Goal: Task Accomplishment & Management: Complete application form

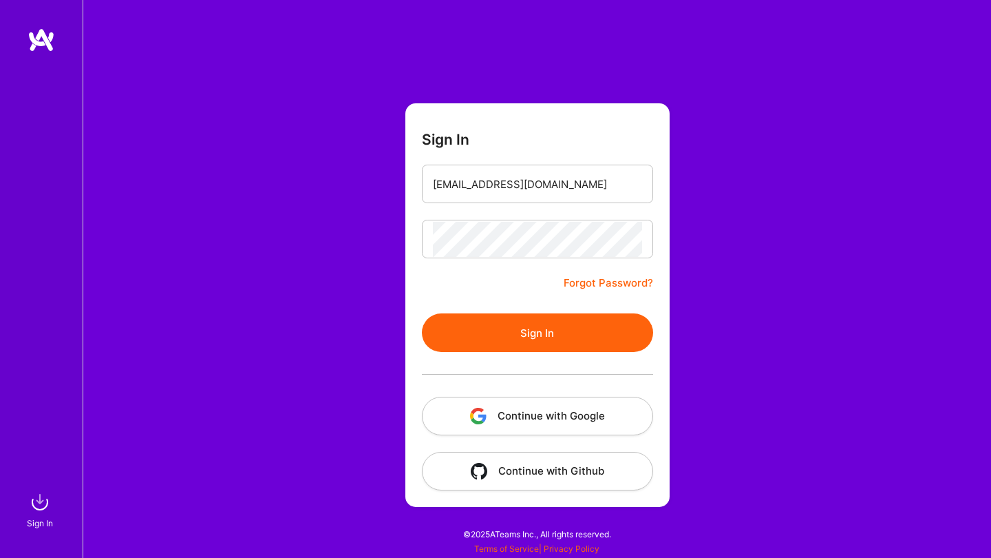
click at [547, 342] on button "Sign In" at bounding box center [537, 332] width 231 height 39
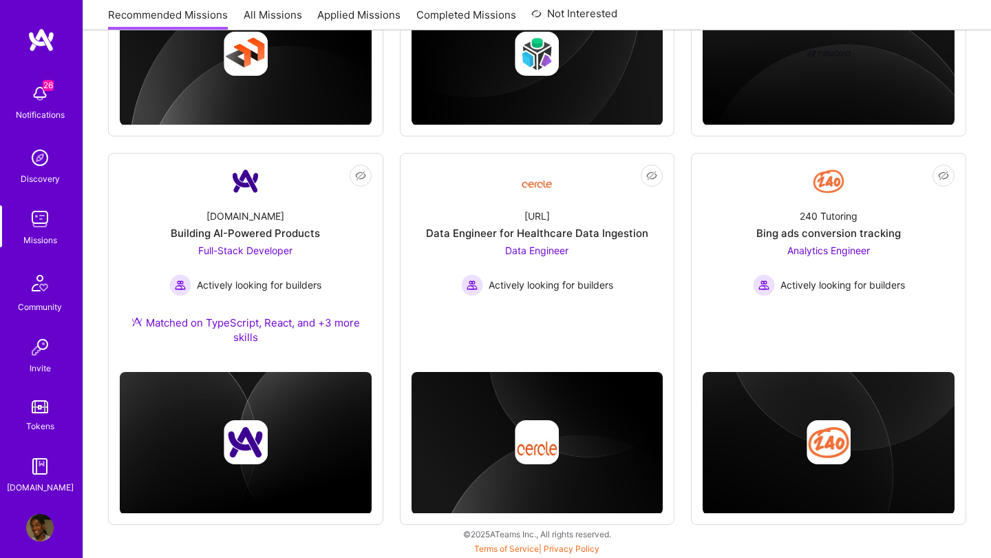
scroll to position [857, 0]
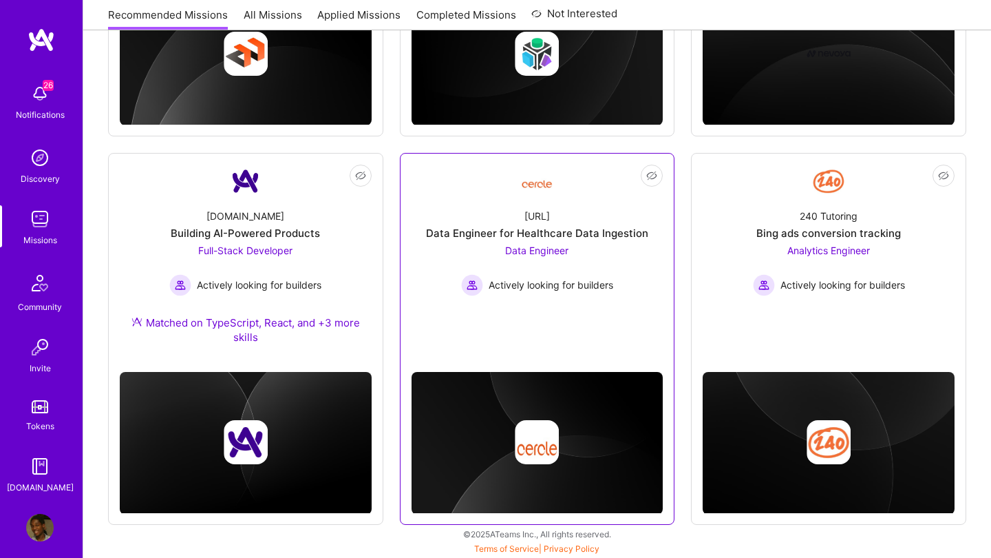
click at [599, 255] on div "Data Engineer Actively looking for builders" at bounding box center [537, 269] width 152 height 53
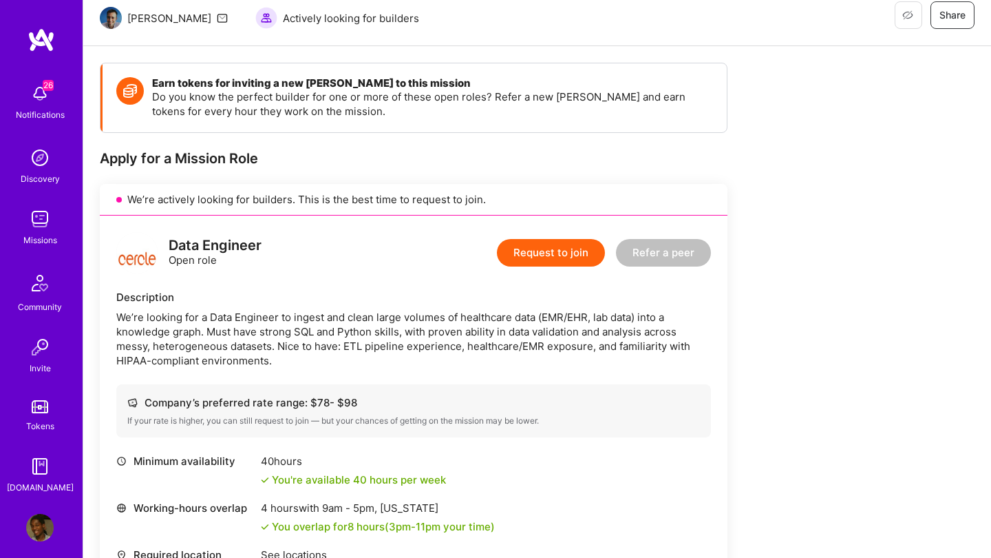
scroll to position [266, 0]
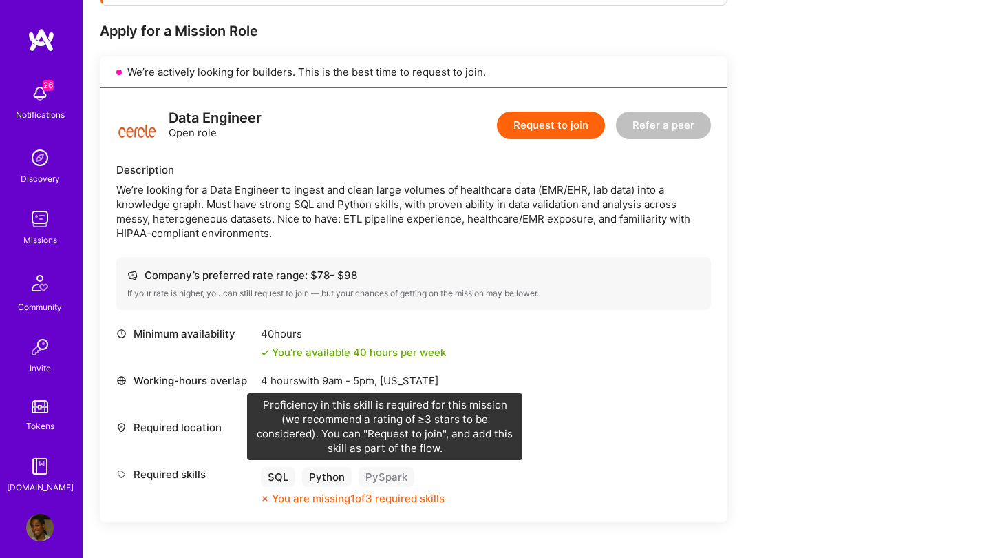
click at [385, 479] on div "PySpark" at bounding box center [387, 477] width 56 height 20
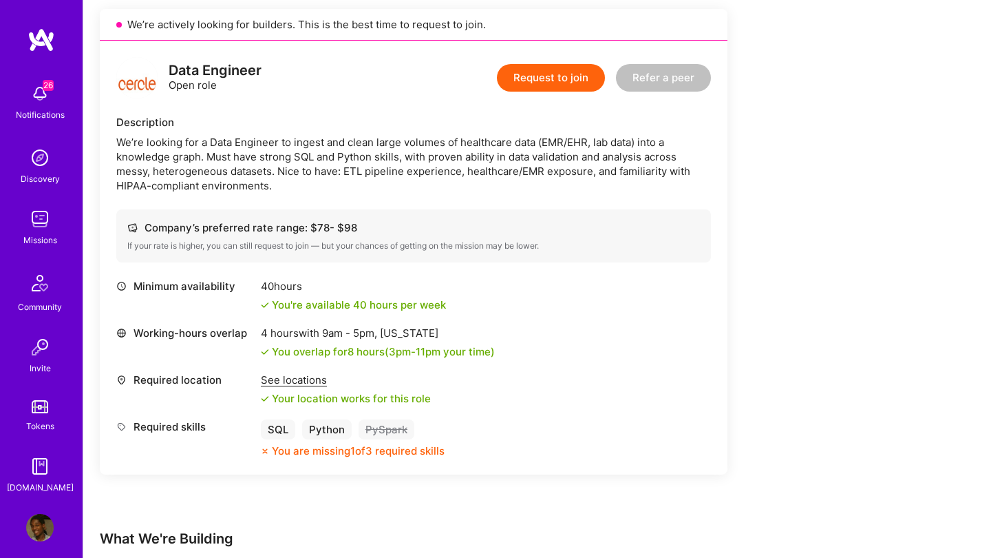
scroll to position [283, 0]
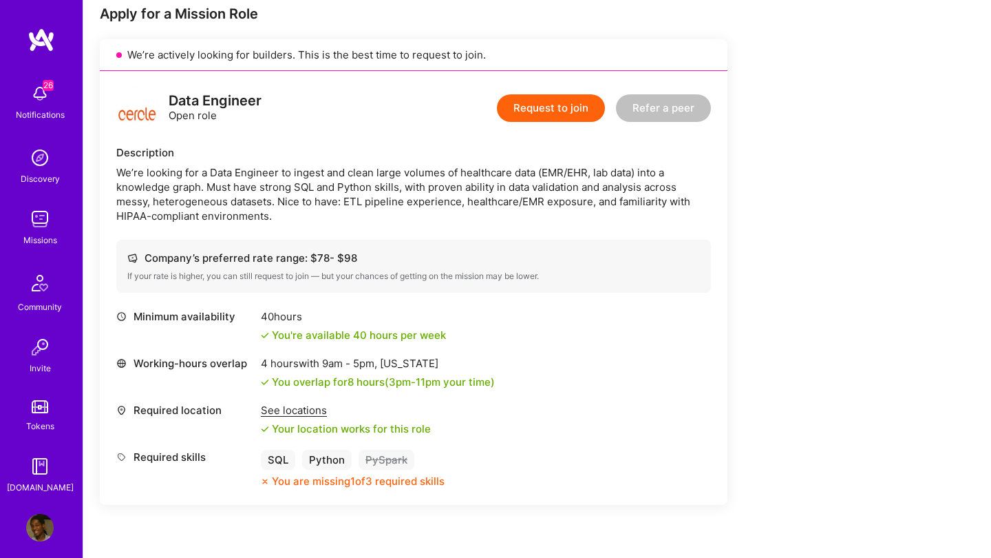
click at [534, 120] on button "Request to join" at bounding box center [551, 108] width 108 height 28
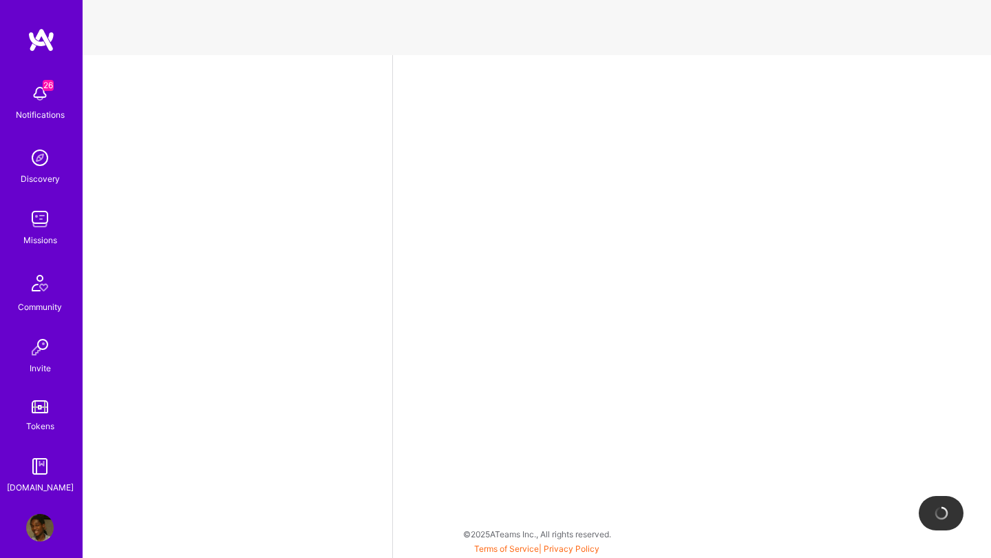
select select "NL"
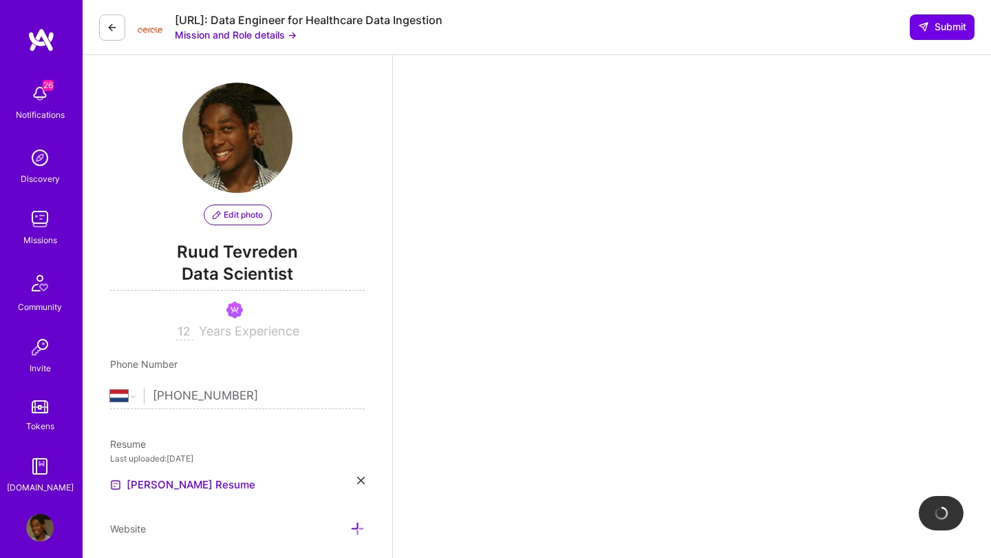
scroll to position [293, 0]
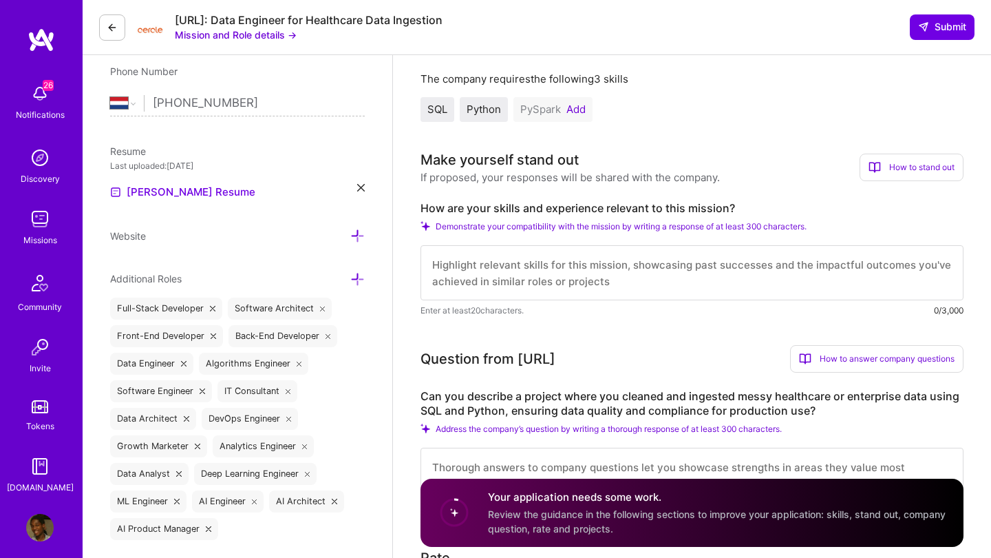
click at [577, 105] on button "Add" at bounding box center [575, 109] width 19 height 11
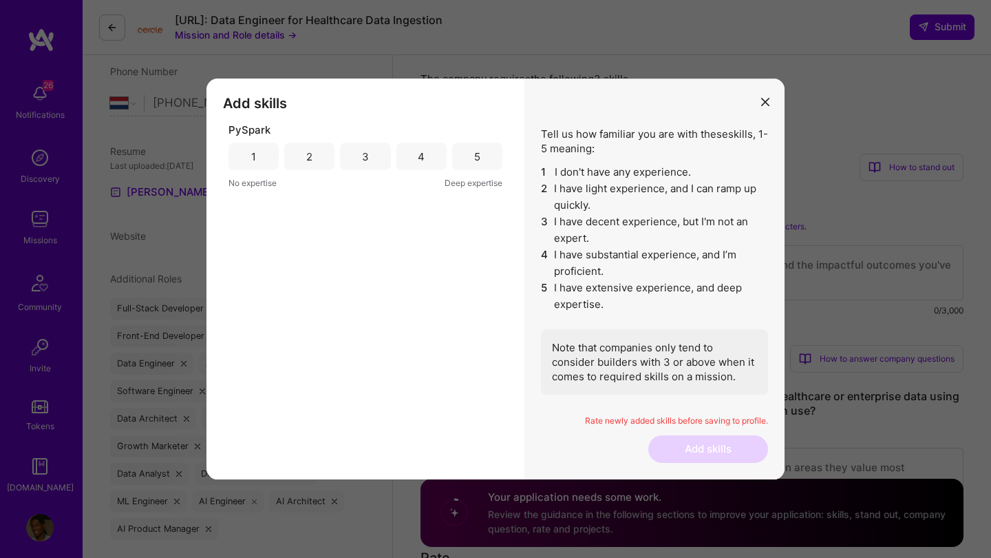
click at [433, 157] on div "4" at bounding box center [421, 156] width 50 height 28
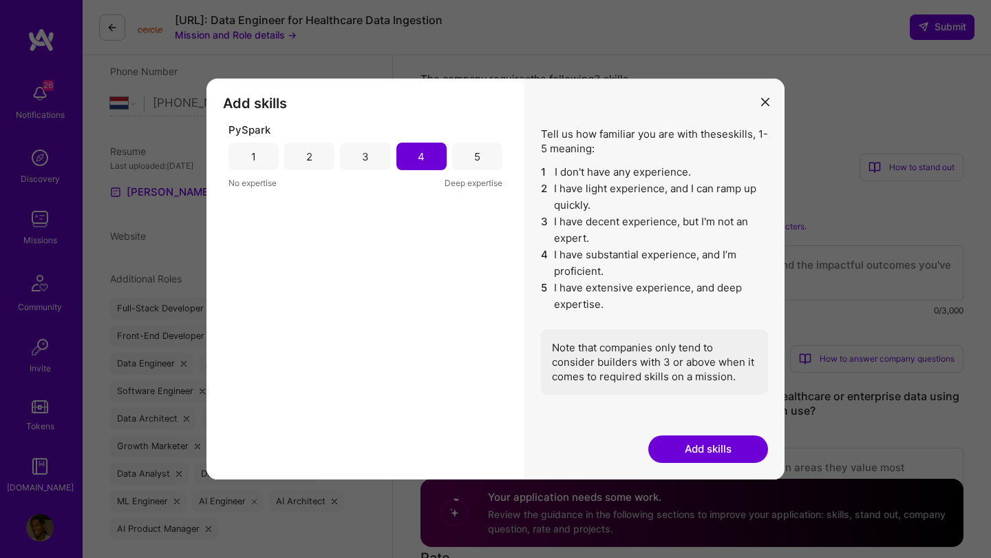
click at [721, 452] on button "Add skills" at bounding box center [708, 449] width 120 height 28
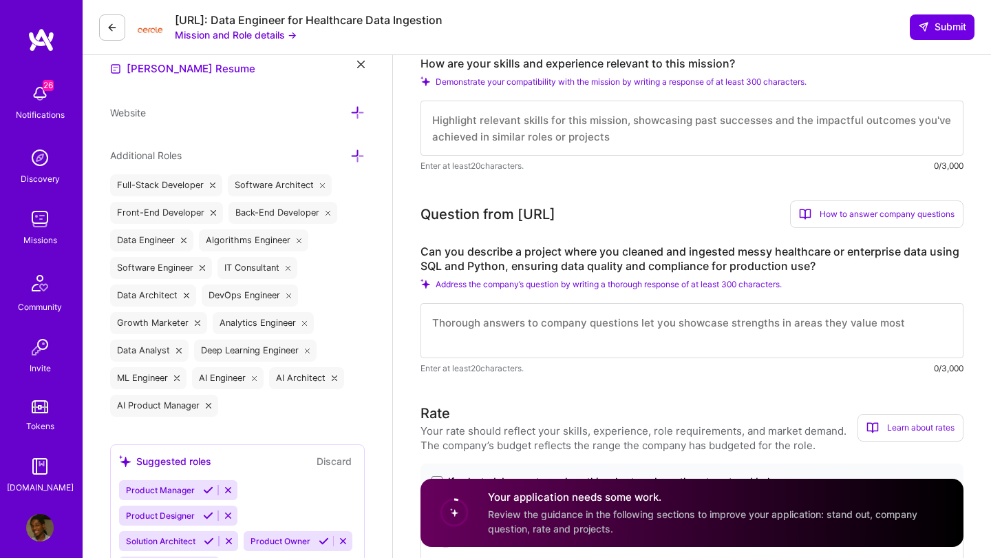
scroll to position [434, 0]
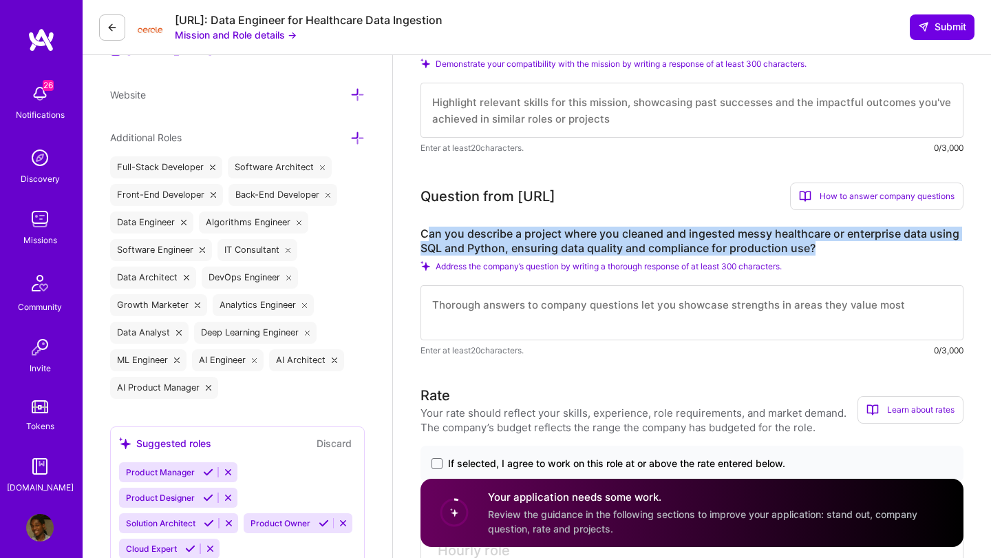
drag, startPoint x: 816, startPoint y: 252, endPoint x: 425, endPoint y: 228, distance: 391.0
click at [425, 228] on label "Can you describe a project where you cleaned and ingested messy healthcare or e…" at bounding box center [692, 240] width 543 height 29
copy label "an you describe a project where you cleaned and ingested messy healthcare or en…"
click at [510, 317] on textarea at bounding box center [692, 312] width 543 height 55
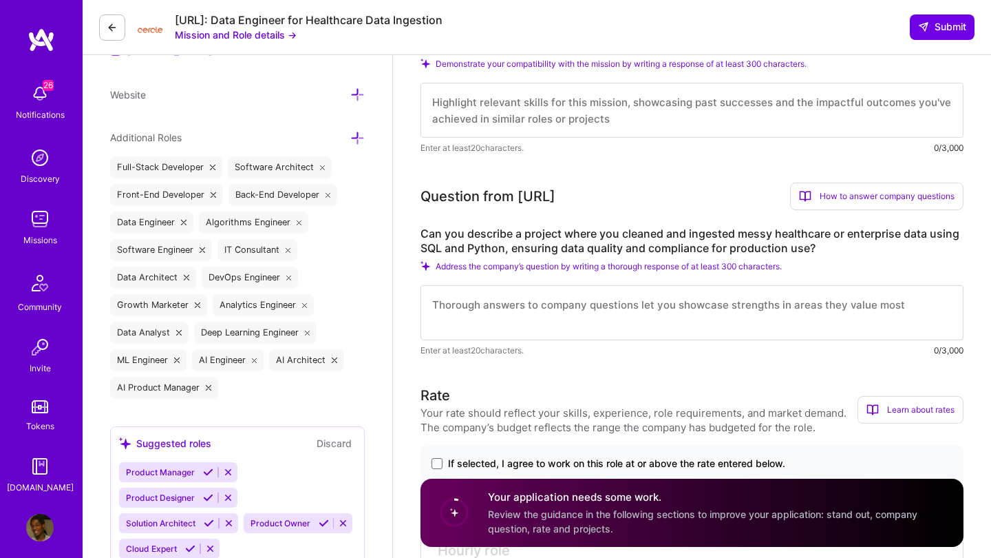
paste textarea "One project that stands out was during my freelance role at Save the Children I…"
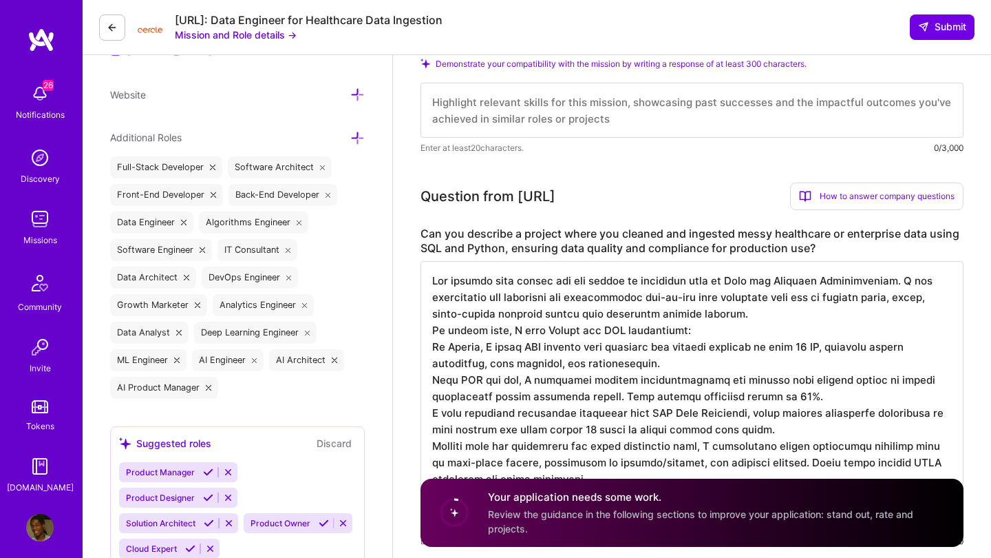
click at [749, 317] on textarea at bounding box center [692, 396] width 543 height 270
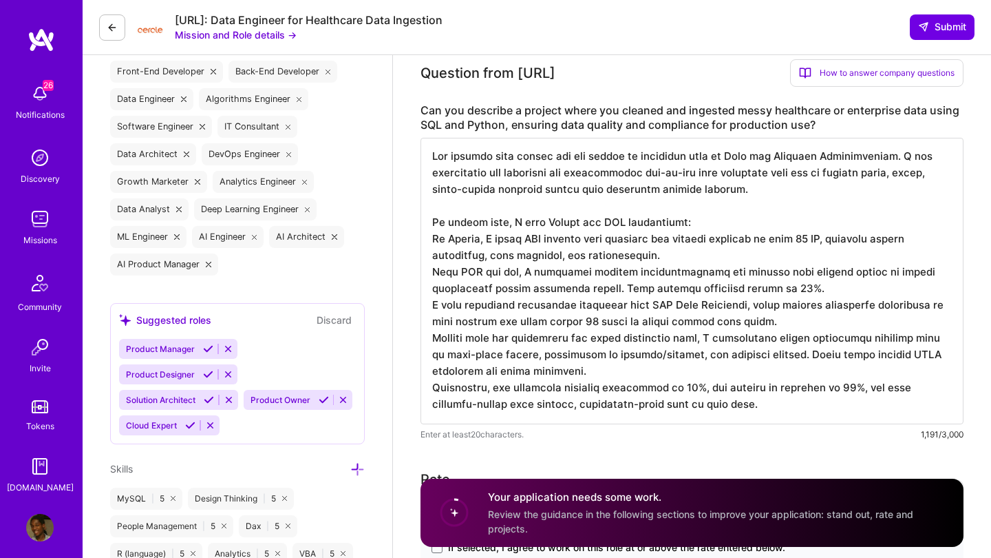
scroll to position [558, 0]
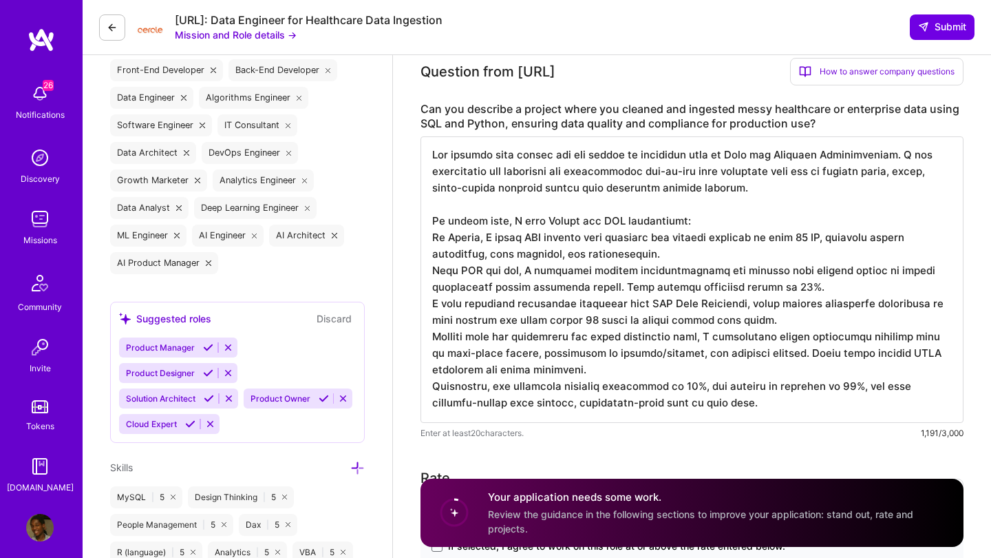
click at [603, 374] on textarea at bounding box center [692, 279] width 543 height 286
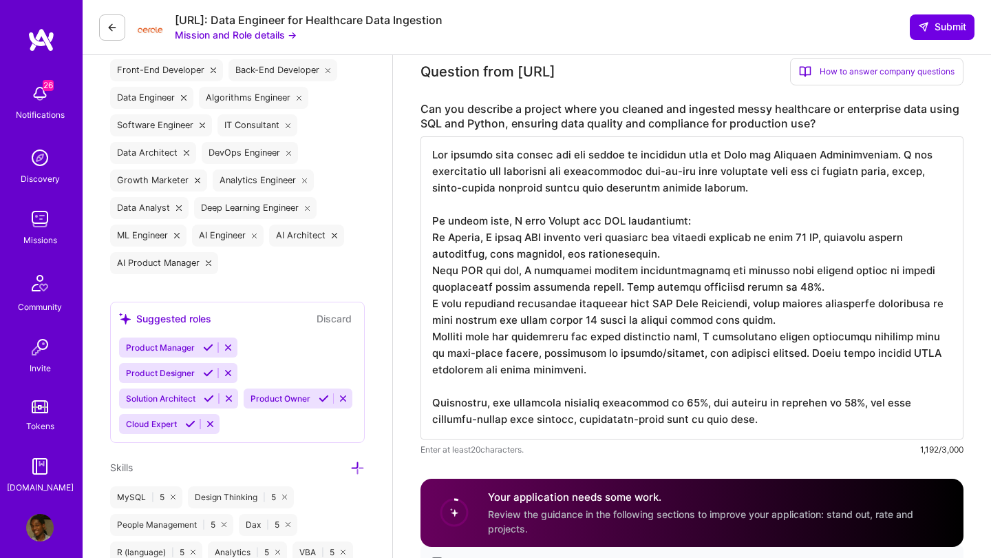
click at [784, 319] on textarea at bounding box center [692, 287] width 543 height 303
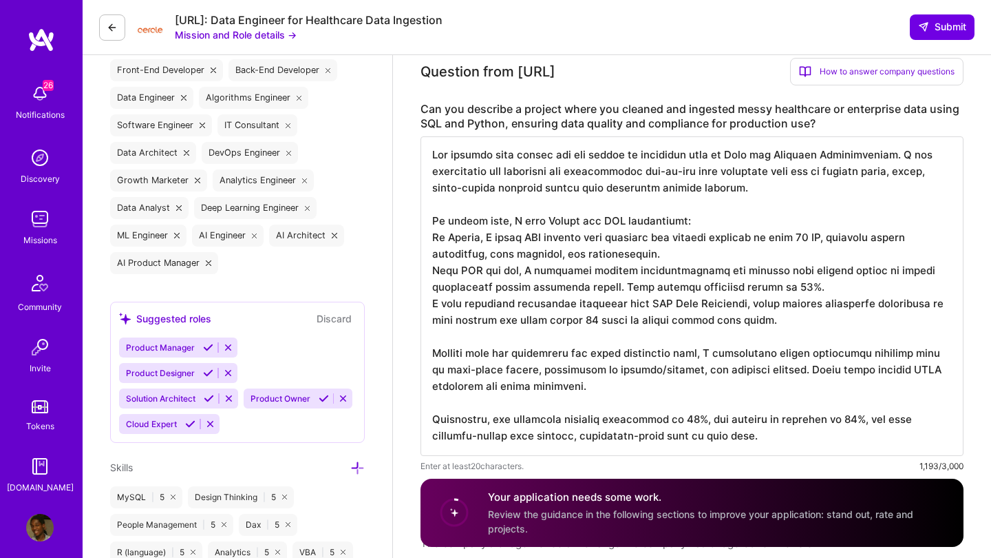
click at [692, 253] on textarea at bounding box center [692, 295] width 543 height 319
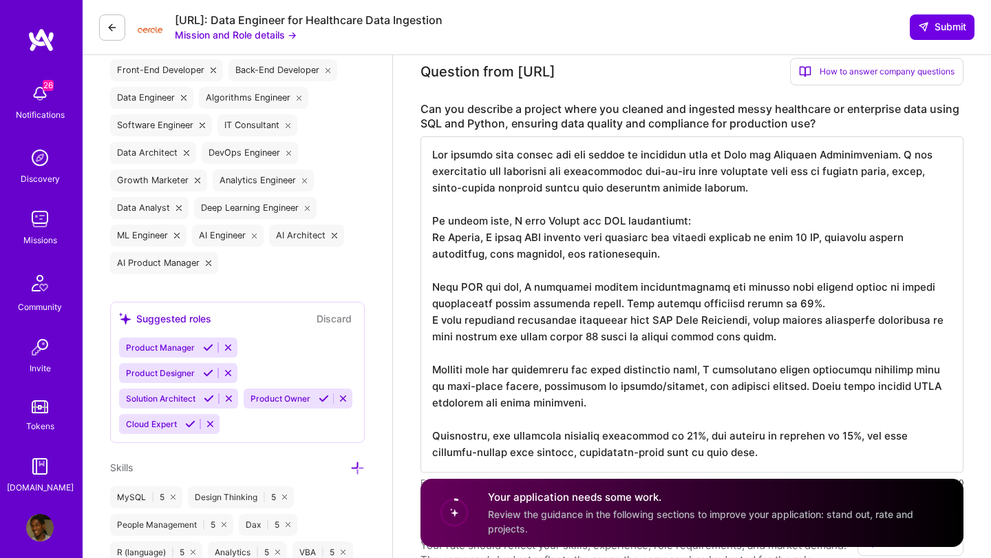
click at [430, 236] on textarea at bounding box center [692, 304] width 543 height 336
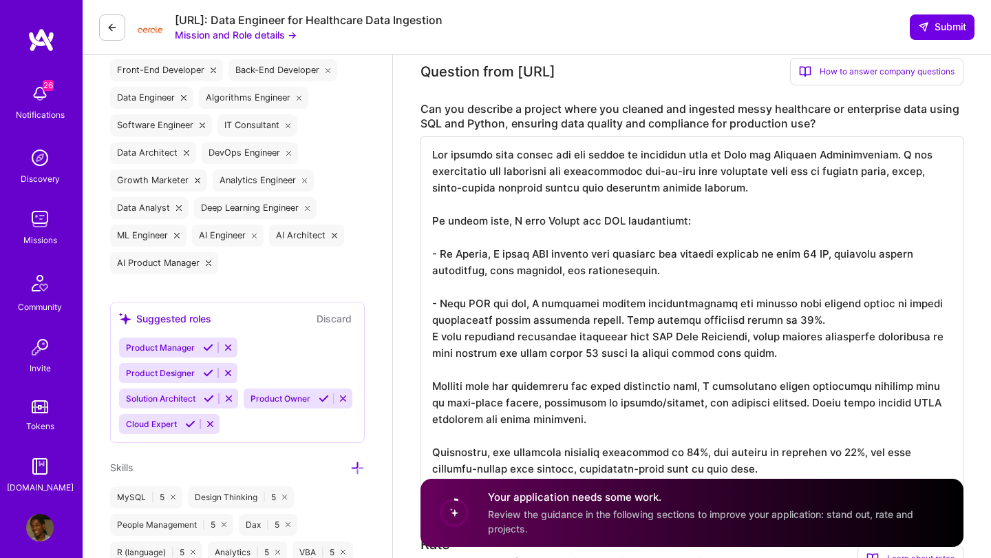
click at [431, 332] on textarea at bounding box center [692, 312] width 543 height 352
click at [454, 284] on textarea at bounding box center [692, 312] width 543 height 352
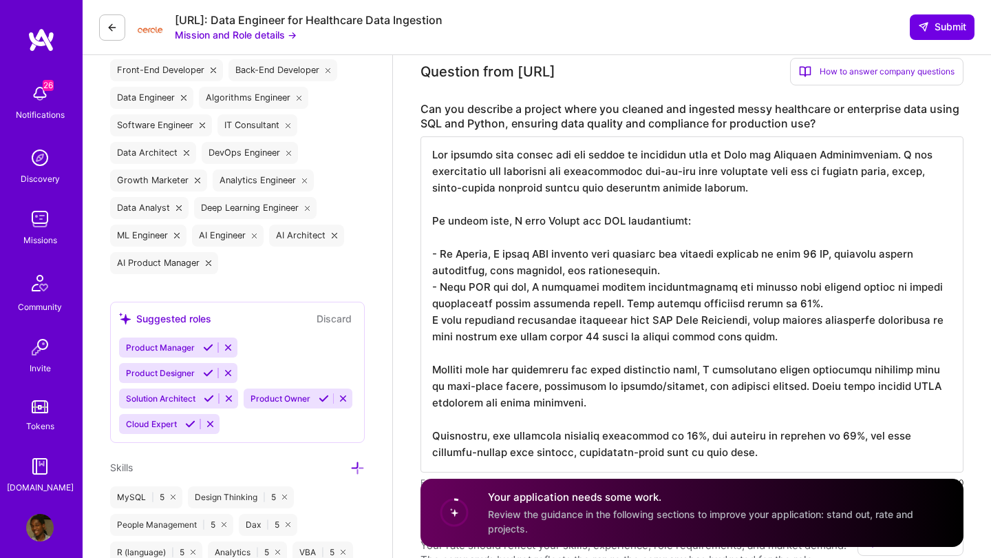
click at [433, 318] on textarea at bounding box center [692, 304] width 543 height 336
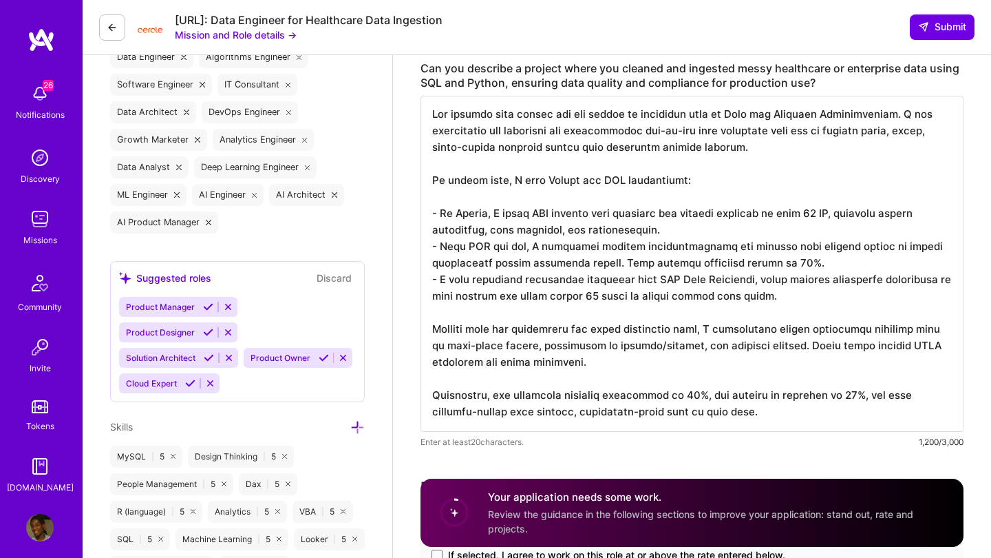
scroll to position [600, 0]
click at [458, 378] on textarea at bounding box center [692, 262] width 543 height 336
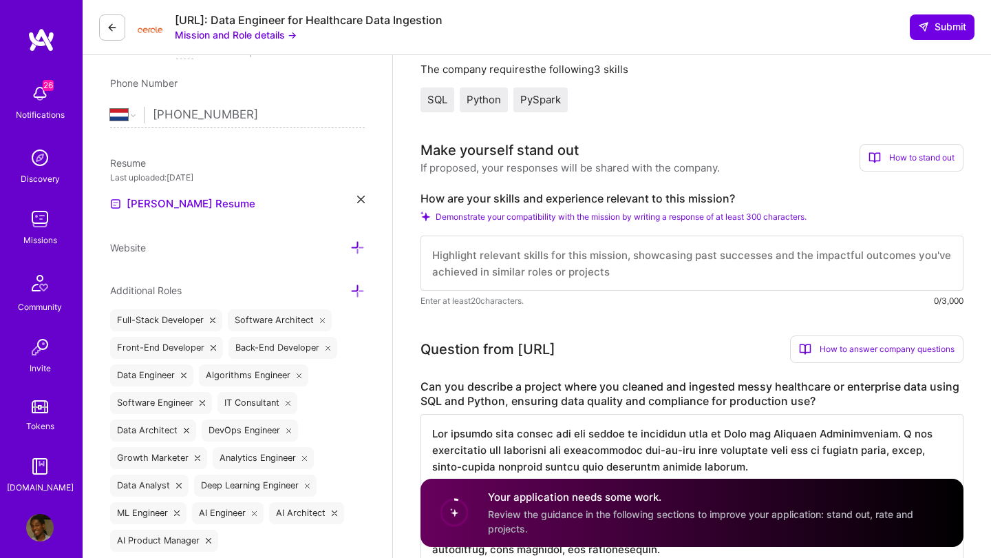
scroll to position [235, 0]
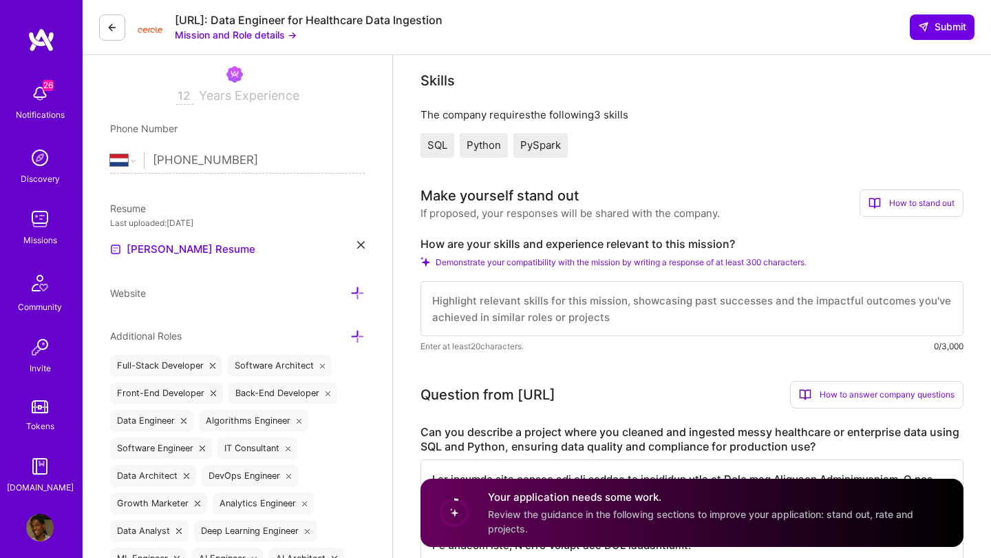
type textarea "One project that stands out was during my freelance role at Save the Children I…"
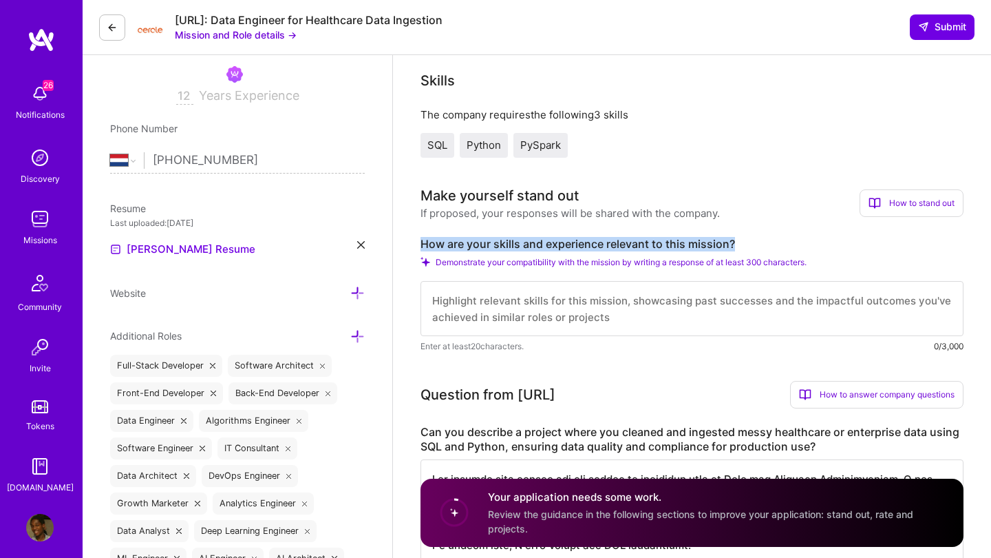
drag, startPoint x: 741, startPoint y: 242, endPoint x: 419, endPoint y: 244, distance: 322.1
copy label "How are your skills and experience relevant to this mission?"
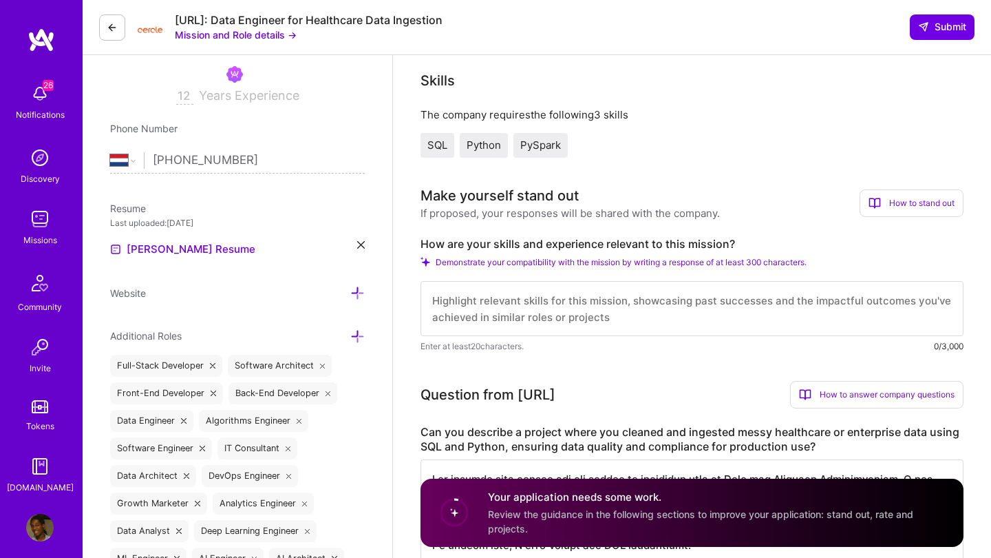
click at [469, 295] on textarea at bounding box center [692, 308] width 543 height 55
paste textarea "Lo ipsumd sit ametconsec adi elitse doeiusm temp inci utlabor etdolor M aliqu e…"
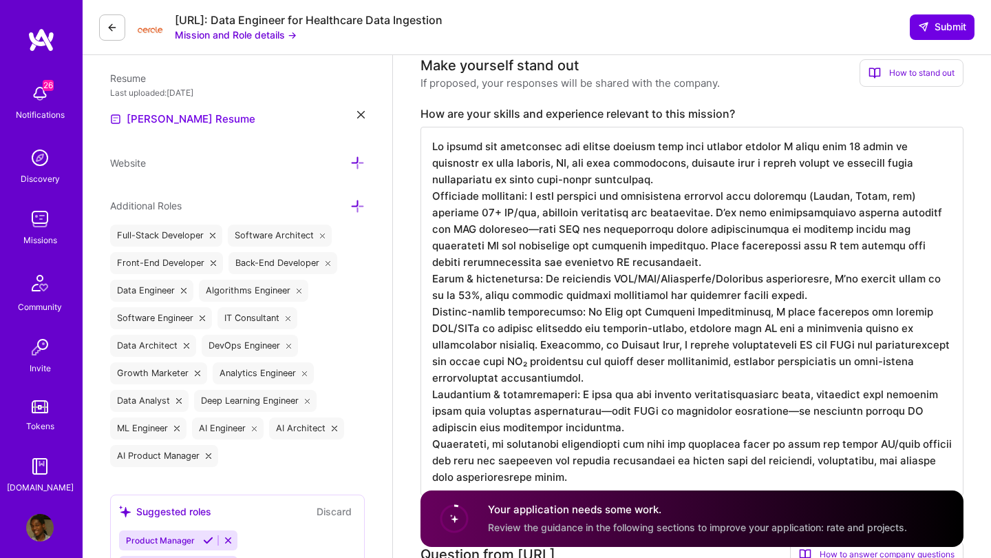
scroll to position [364, 0]
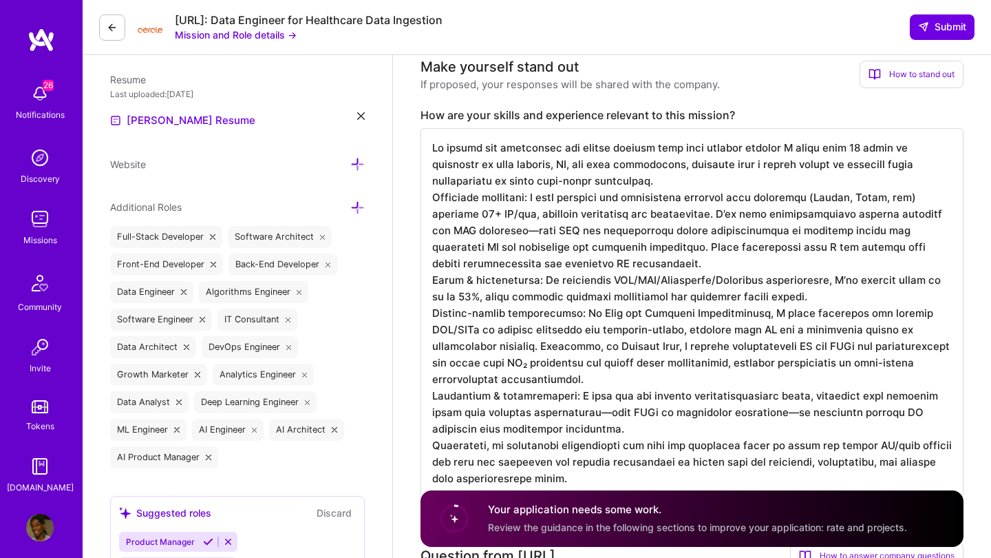
click at [591, 179] on textarea at bounding box center [692, 312] width 543 height 369
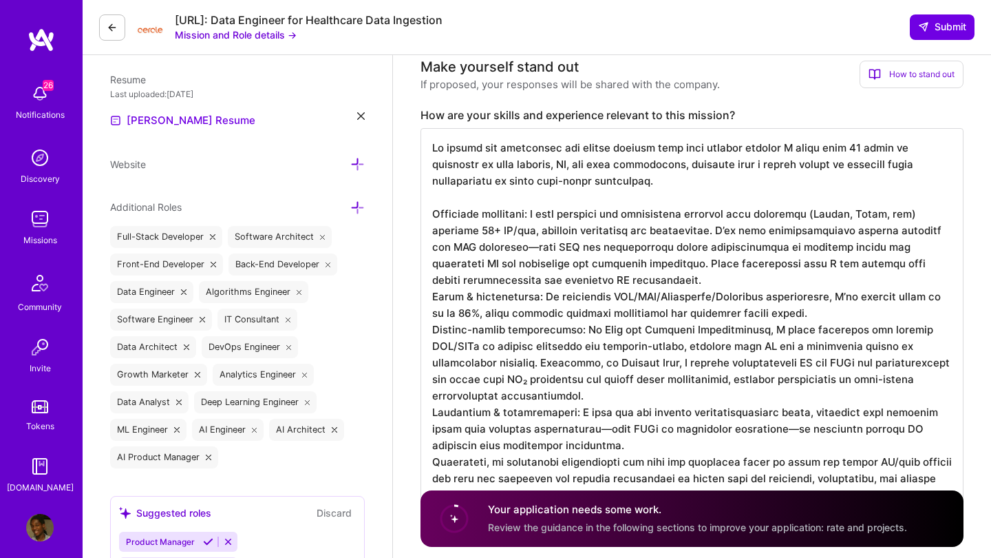
click at [432, 211] on textarea at bounding box center [692, 320] width 543 height 385
click at [435, 297] on textarea at bounding box center [692, 320] width 543 height 385
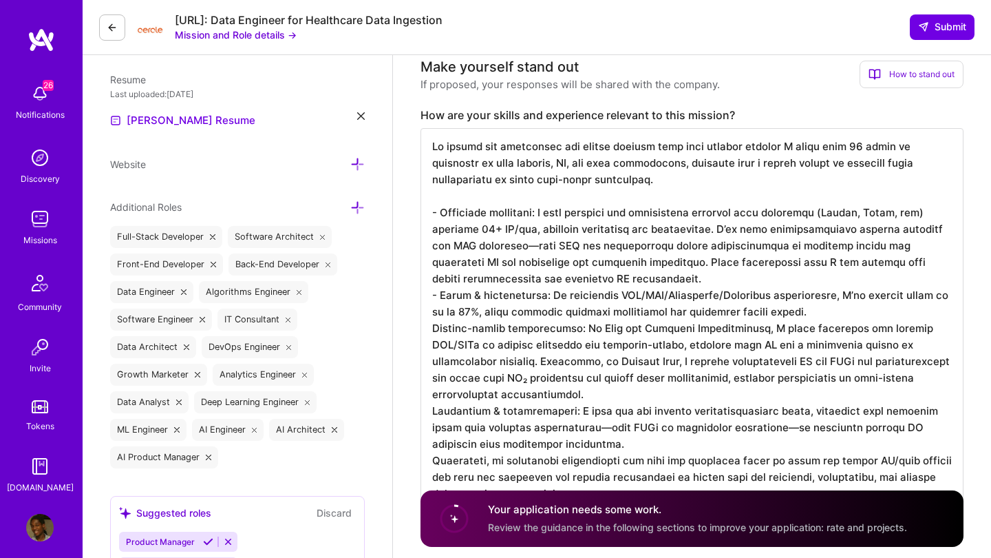
scroll to position [1, 0]
click at [432, 326] on textarea at bounding box center [692, 320] width 543 height 385
click at [432, 414] on textarea at bounding box center [692, 320] width 543 height 385
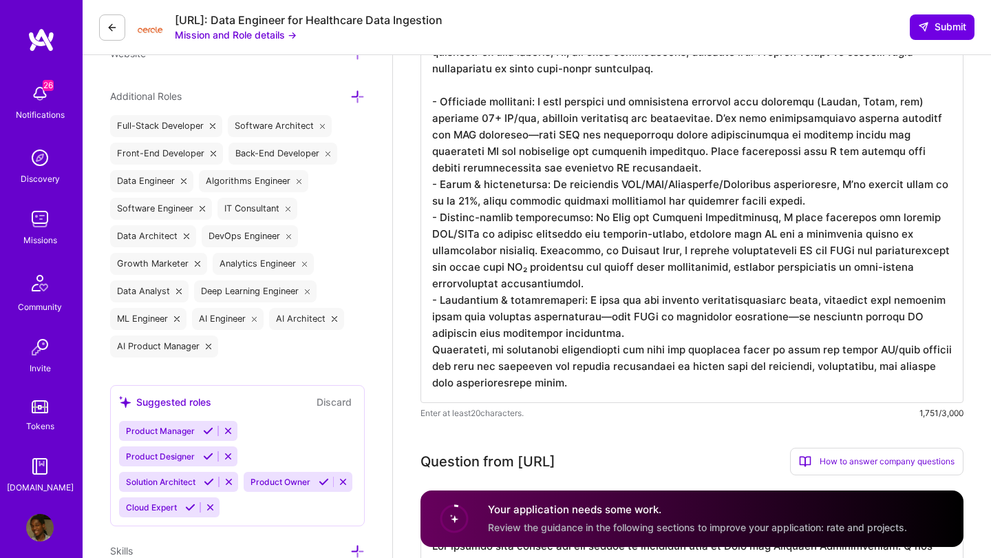
scroll to position [513, 0]
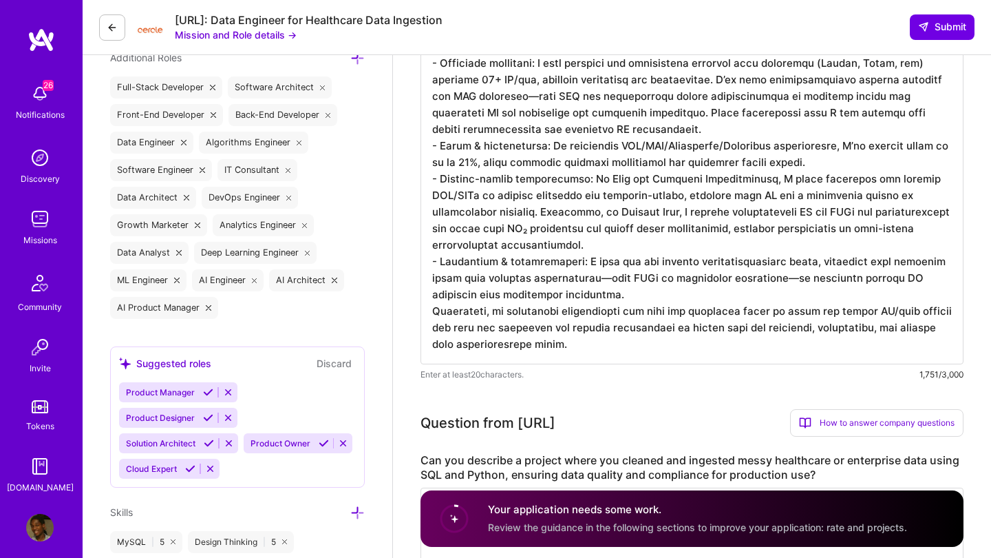
click at [631, 296] on textarea at bounding box center [692, 171] width 543 height 385
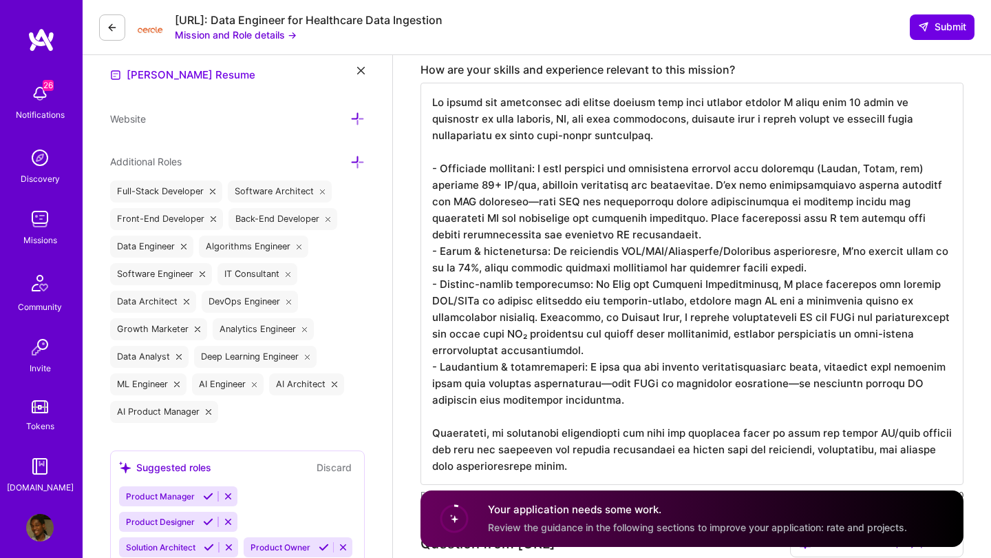
scroll to position [407, 0]
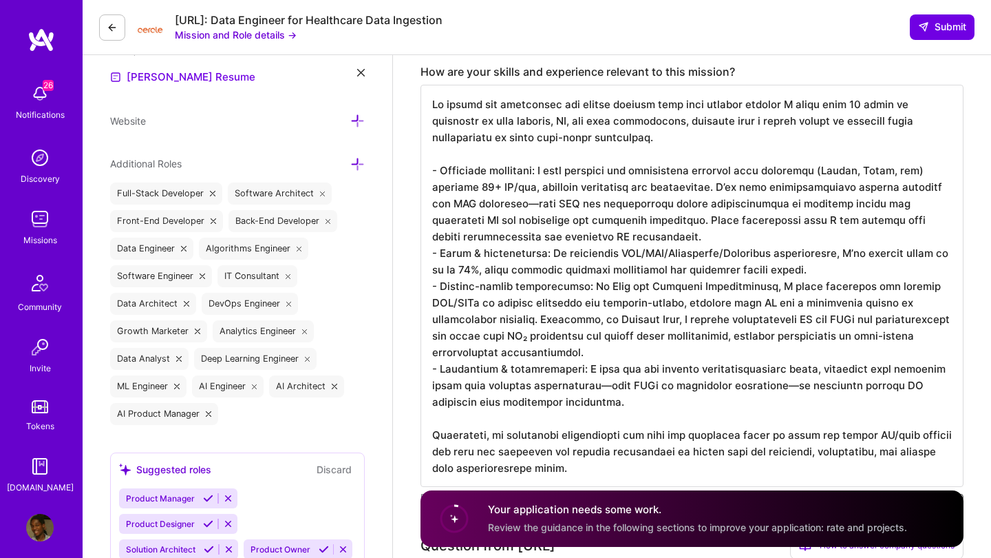
click at [584, 228] on textarea at bounding box center [692, 286] width 543 height 402
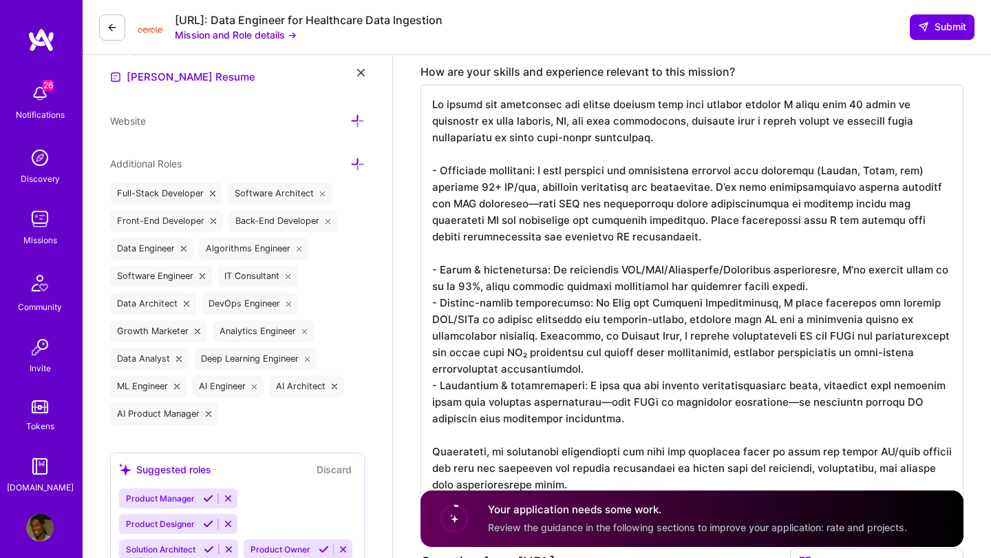
click at [858, 285] on textarea at bounding box center [692, 294] width 543 height 419
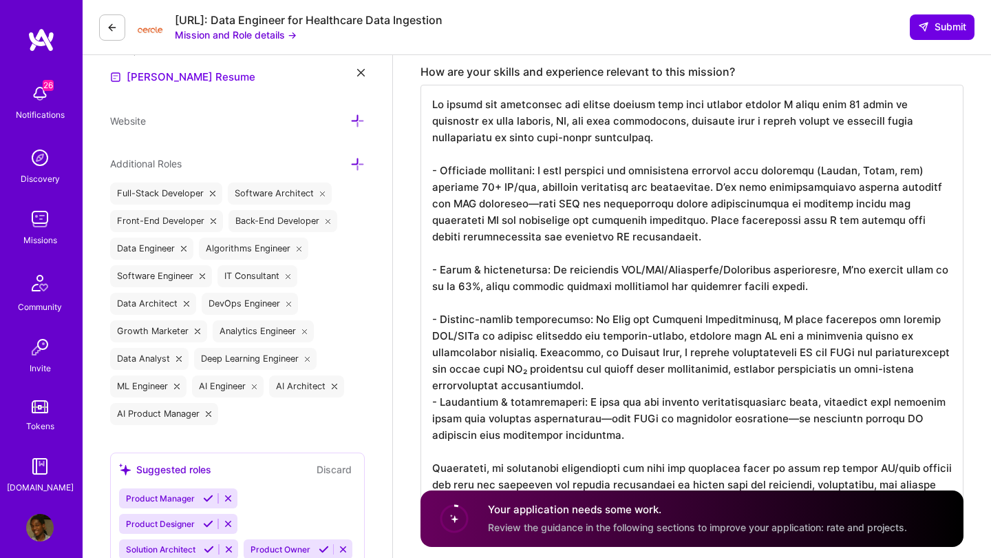
click at [517, 388] on textarea at bounding box center [692, 302] width 543 height 435
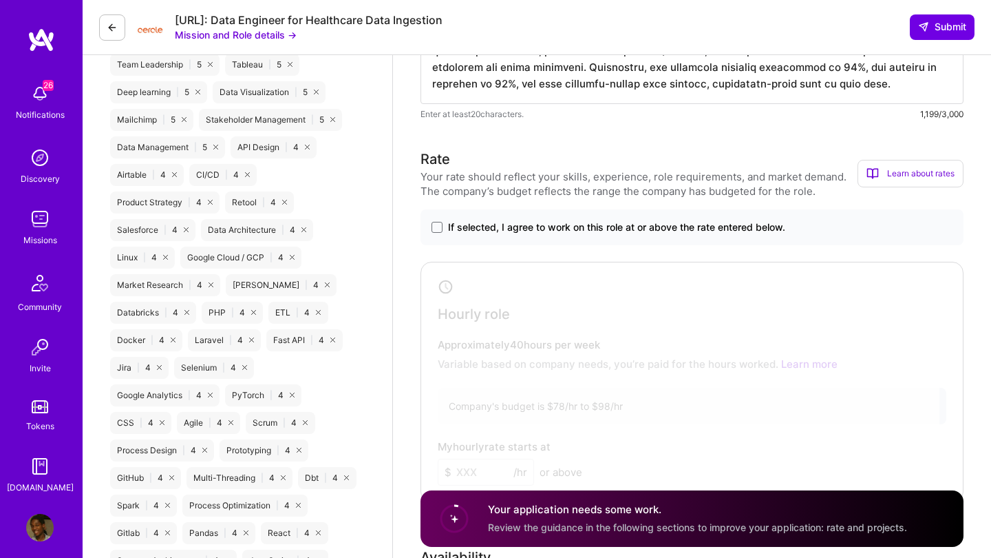
scroll to position [1317, 0]
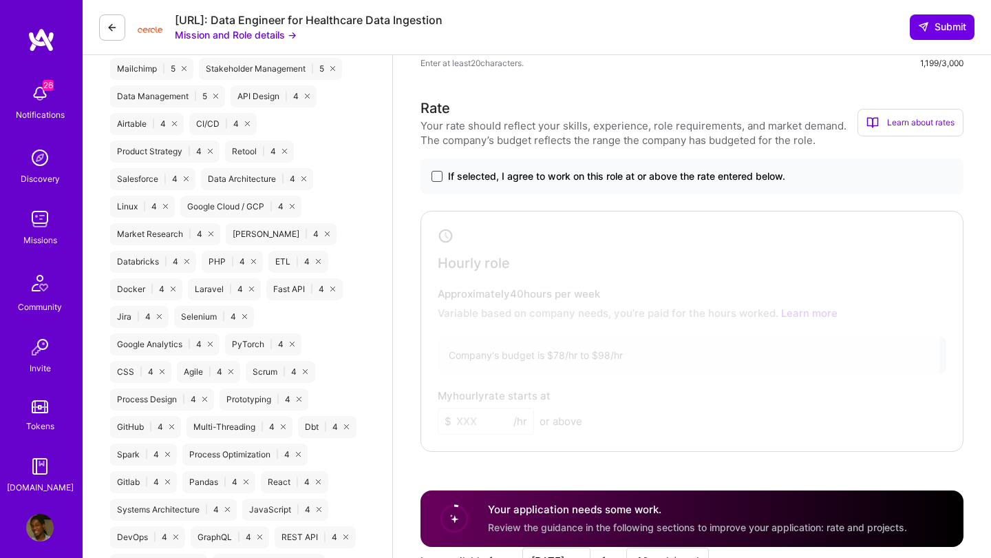
type textarea "Lo ipsumd sit ametconsec adi elitse doeiusm temp inci utlabor etdolor M aliqu e…"
click at [435, 181] on span at bounding box center [437, 176] width 11 height 11
click at [0, 0] on input "If selected, I agree to work on this role at or above the rate entered below." at bounding box center [0, 0] width 0 height 0
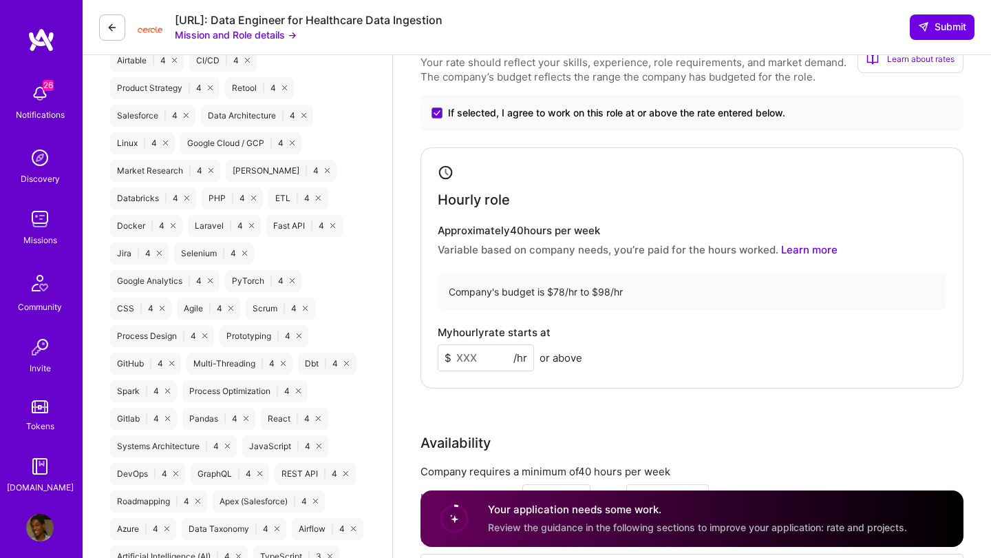
scroll to position [1437, 0]
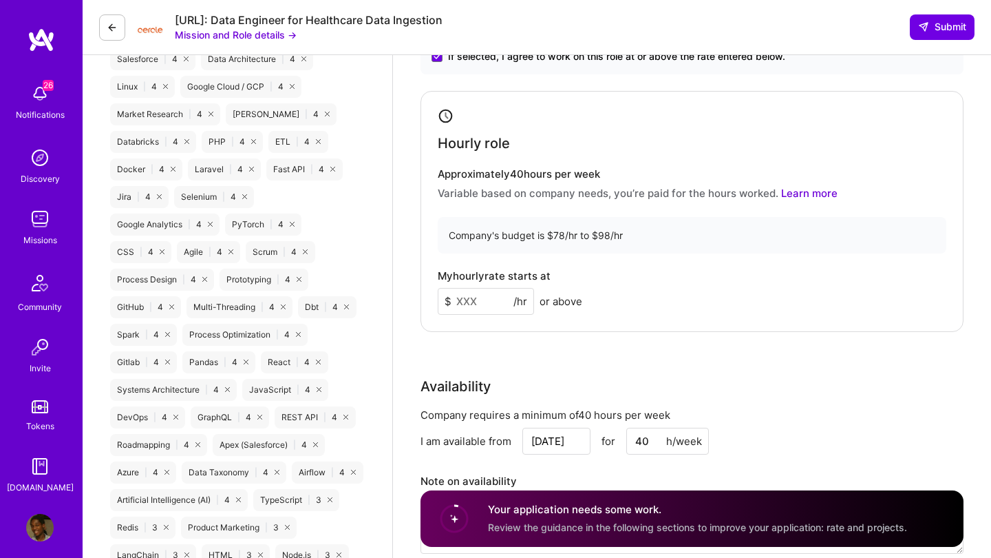
click at [476, 303] on input at bounding box center [486, 301] width 96 height 27
type input "90"
click at [595, 327] on div "Hourly role Approximately 40 hours per week Variable based on company needs, yo…" at bounding box center [692, 211] width 543 height 241
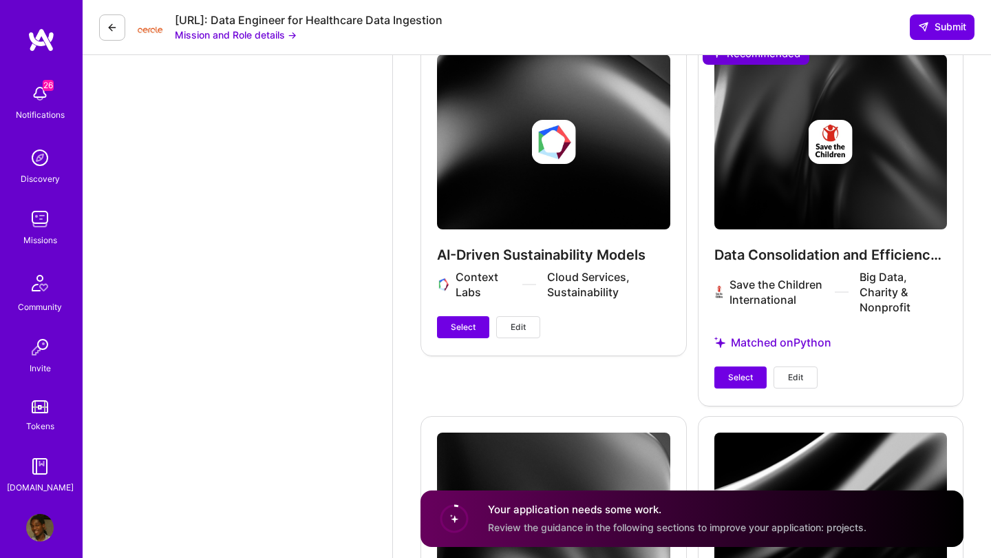
scroll to position [3325, 0]
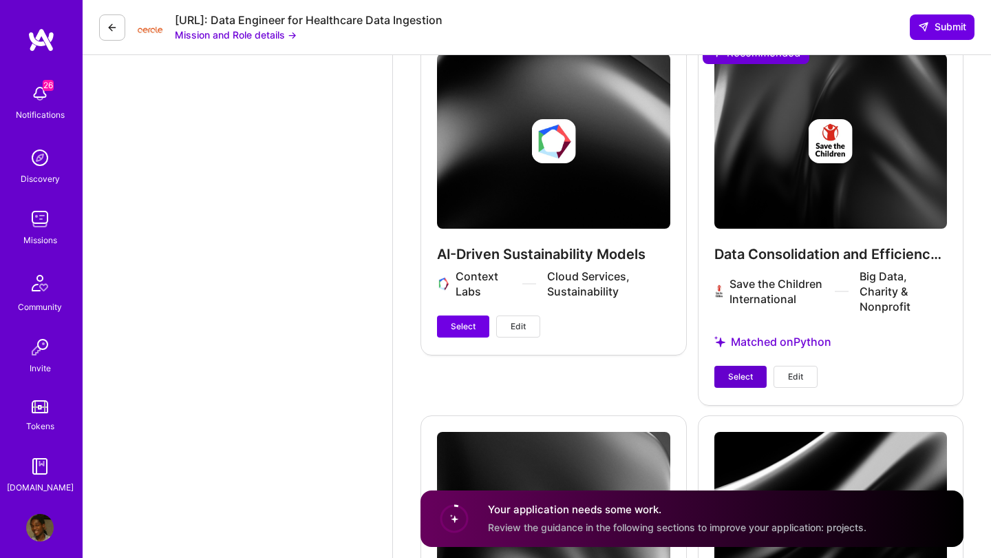
click at [730, 375] on span "Select" at bounding box center [740, 376] width 25 height 12
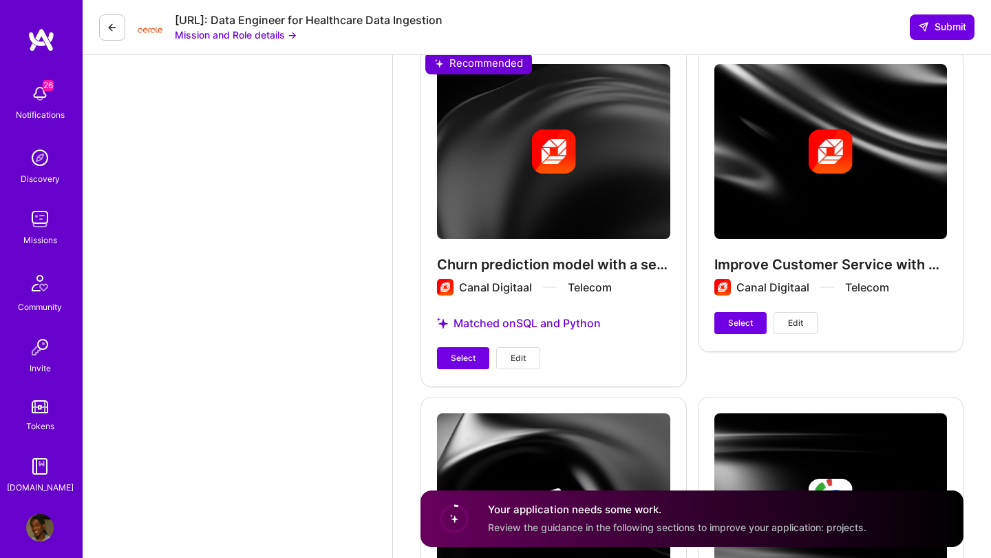
scroll to position [4328, 0]
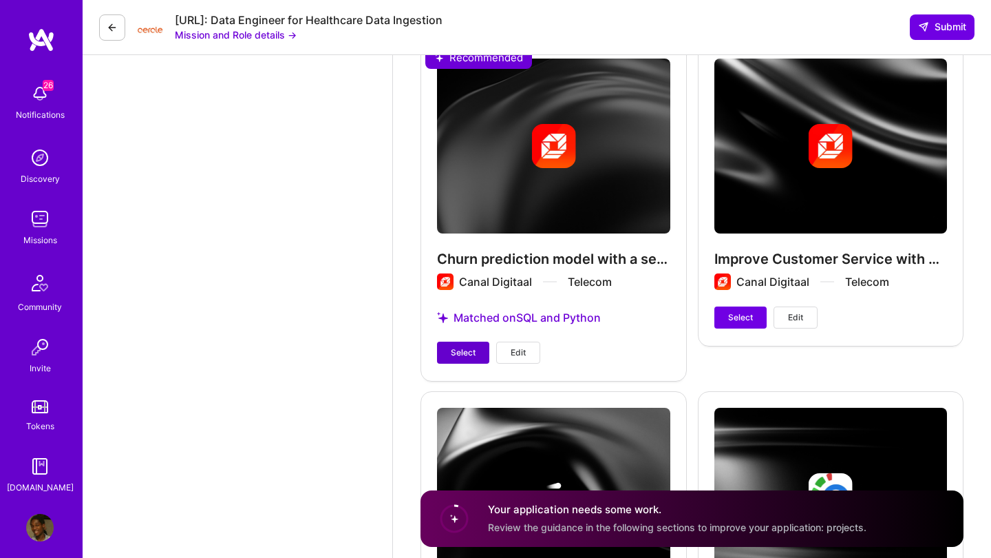
click at [471, 344] on button "Select" at bounding box center [463, 352] width 52 height 22
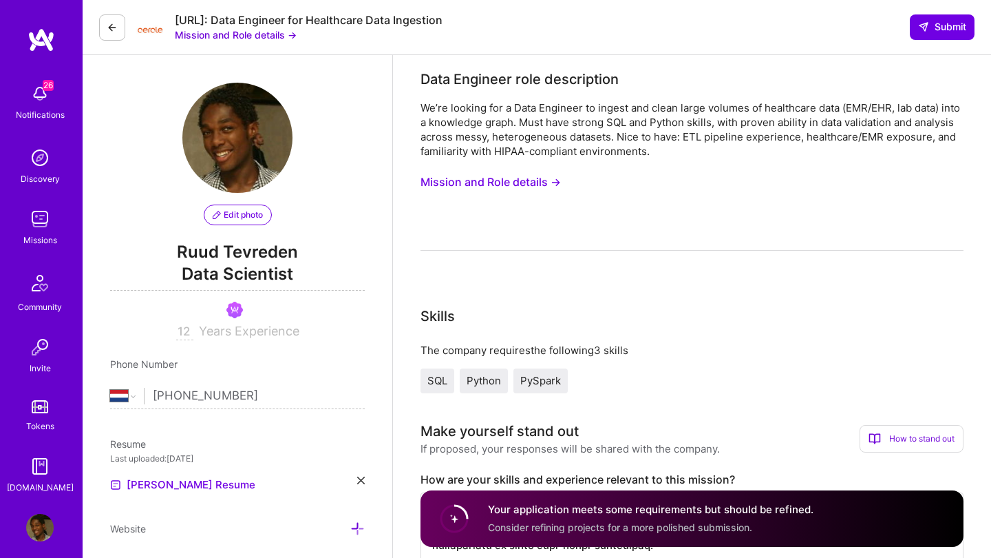
scroll to position [0, 0]
click at [938, 25] on span "Submit" at bounding box center [942, 27] width 48 height 14
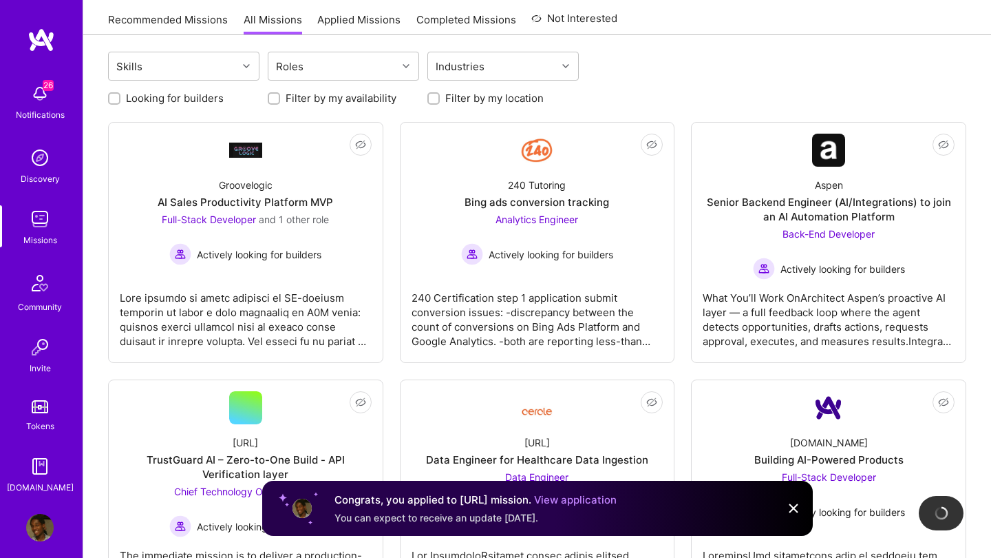
scroll to position [99, 0]
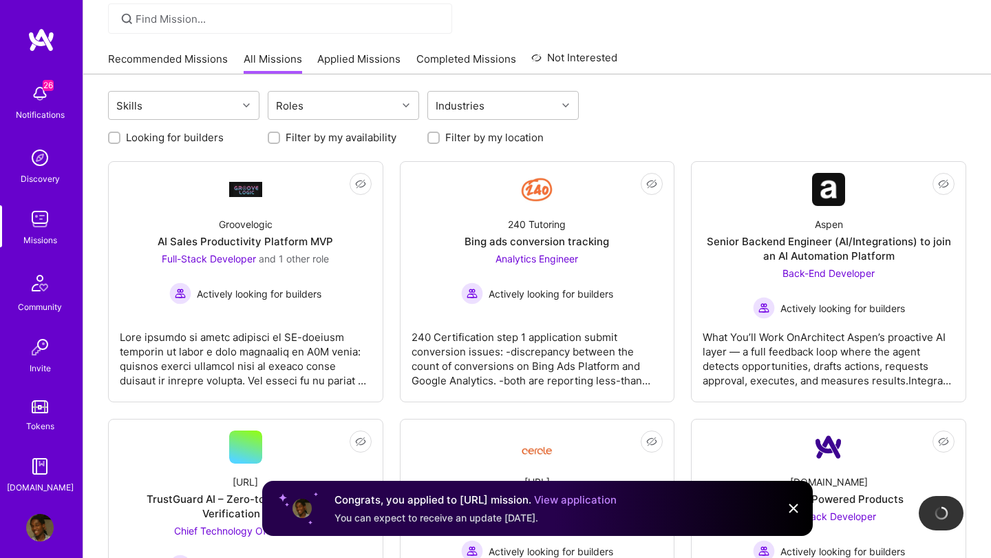
click at [430, 138] on input "Filter by my location" at bounding box center [435, 139] width 10 height 10
checkbox input "true"
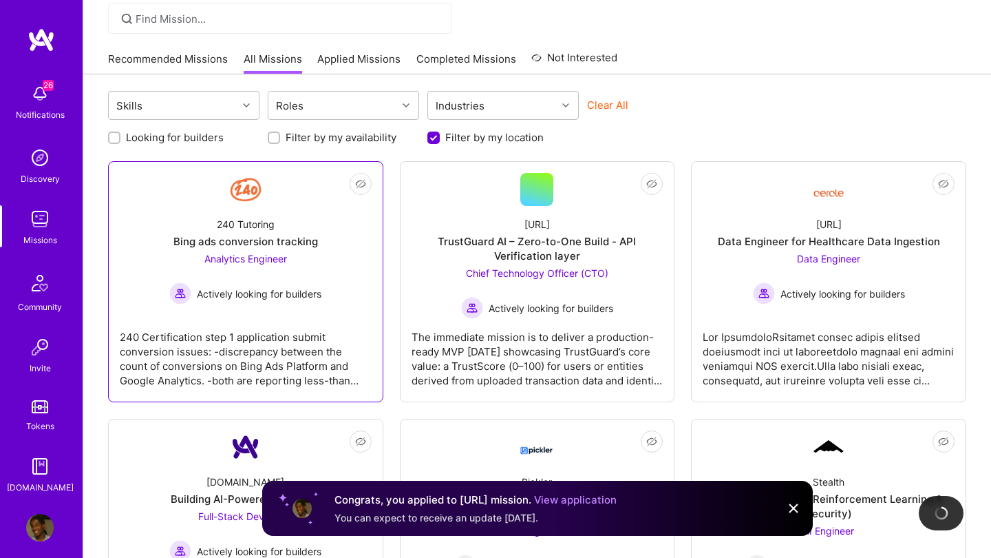
click at [277, 226] on div "240 Tutoring Bing ads conversion tracking Analytics Engineer Actively looking f…" at bounding box center [246, 255] width 252 height 98
